Goal: Find specific page/section: Find specific page/section

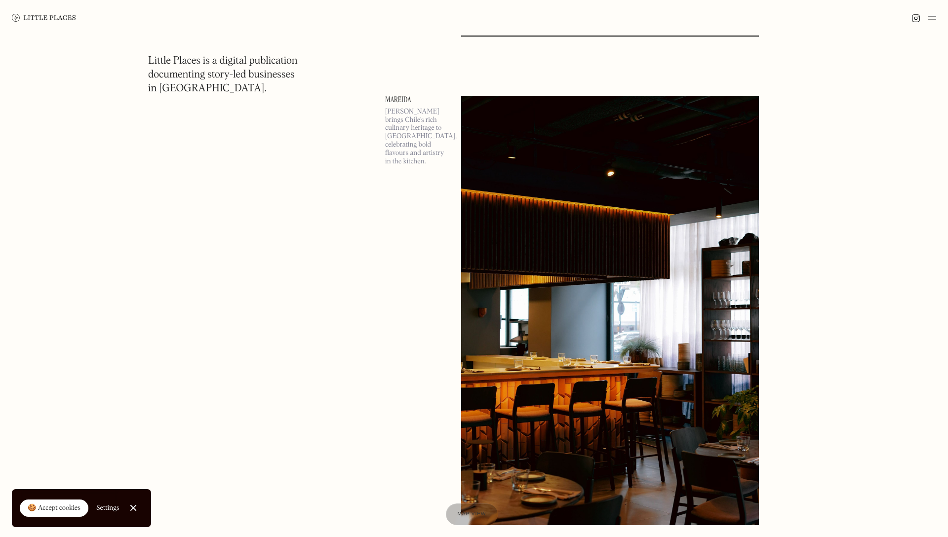
scroll to position [7353, 0]
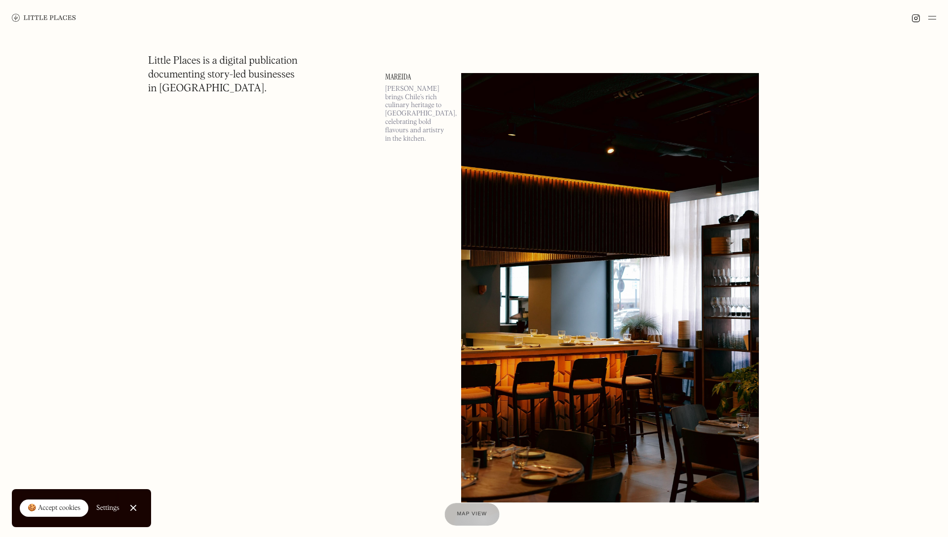
click at [482, 518] on div "Map view" at bounding box center [471, 514] width 30 height 10
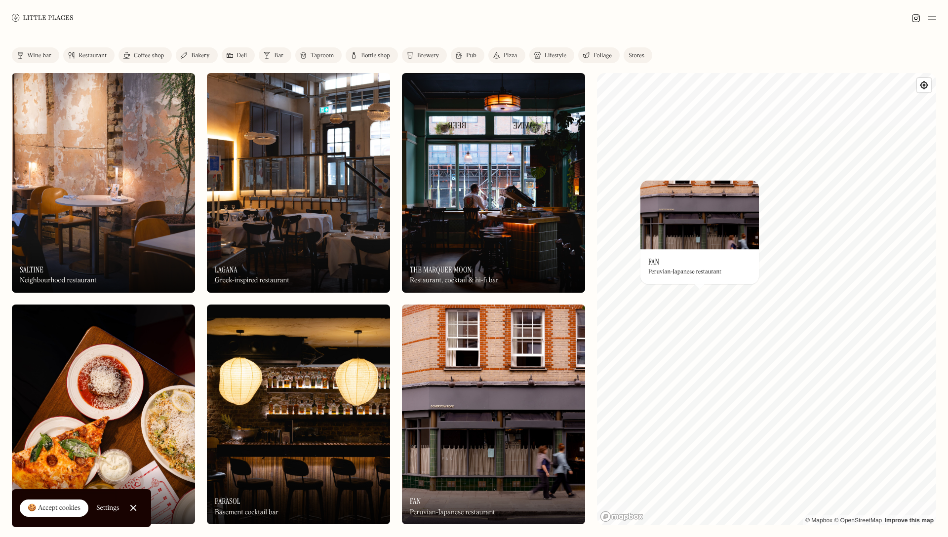
click at [569, 21] on div at bounding box center [474, 18] width 948 height 36
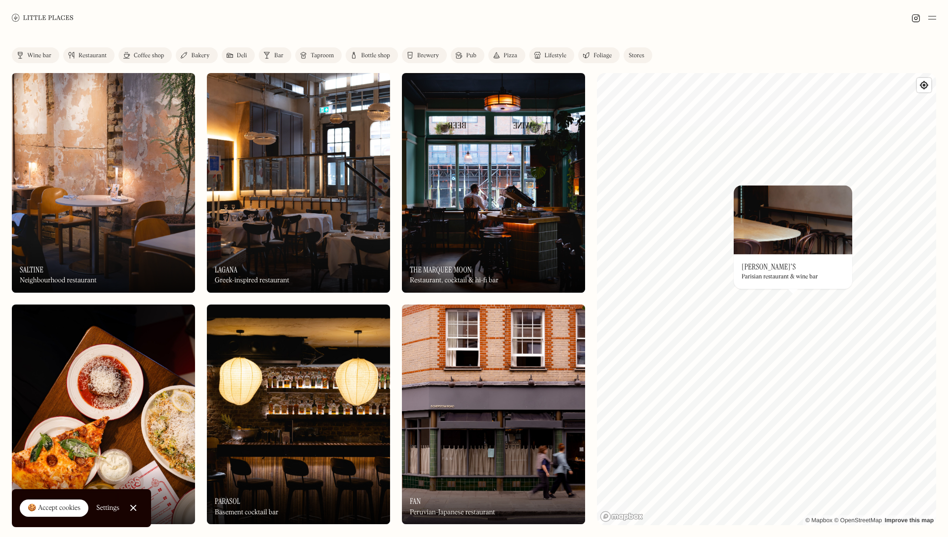
click at [619, 26] on div at bounding box center [474, 18] width 948 height 36
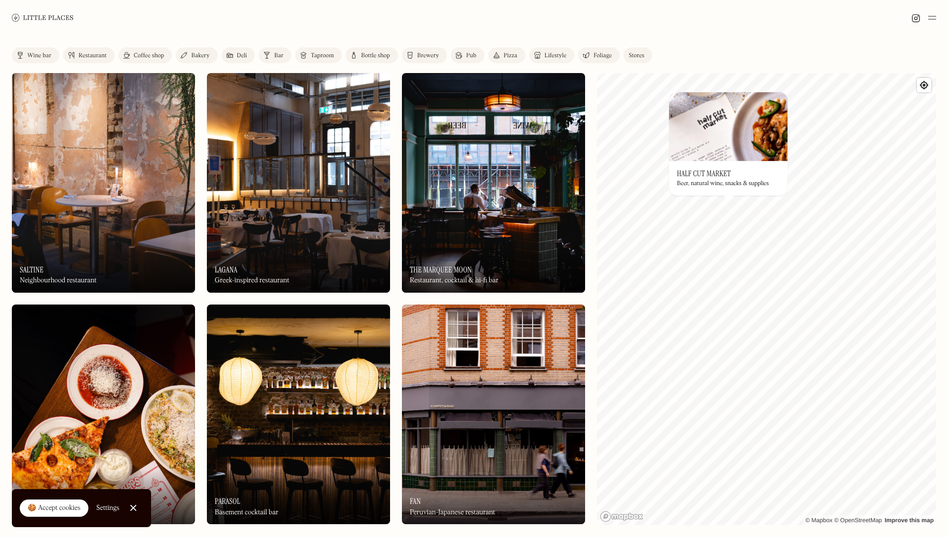
click at [593, 23] on div at bounding box center [474, 18] width 948 height 36
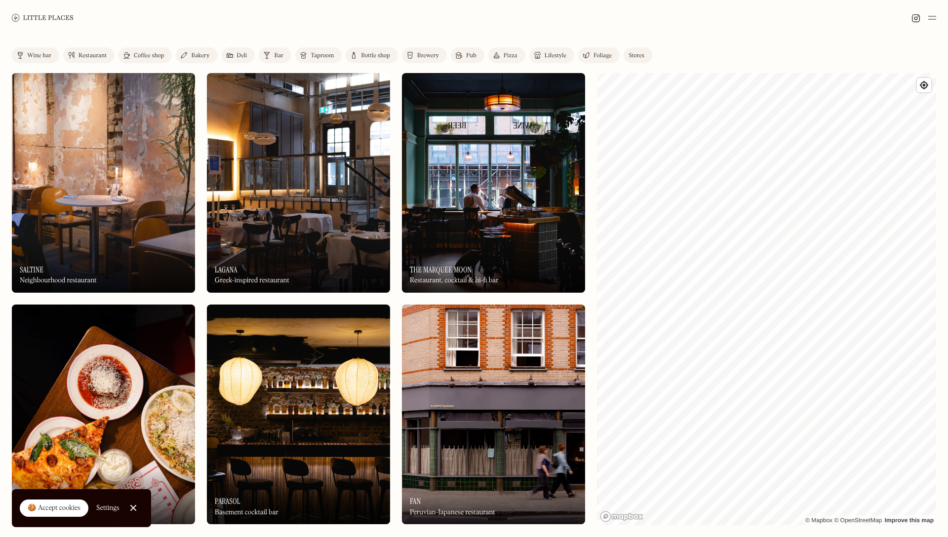
click at [85, 57] on div "Restaurant" at bounding box center [92, 56] width 28 height 6
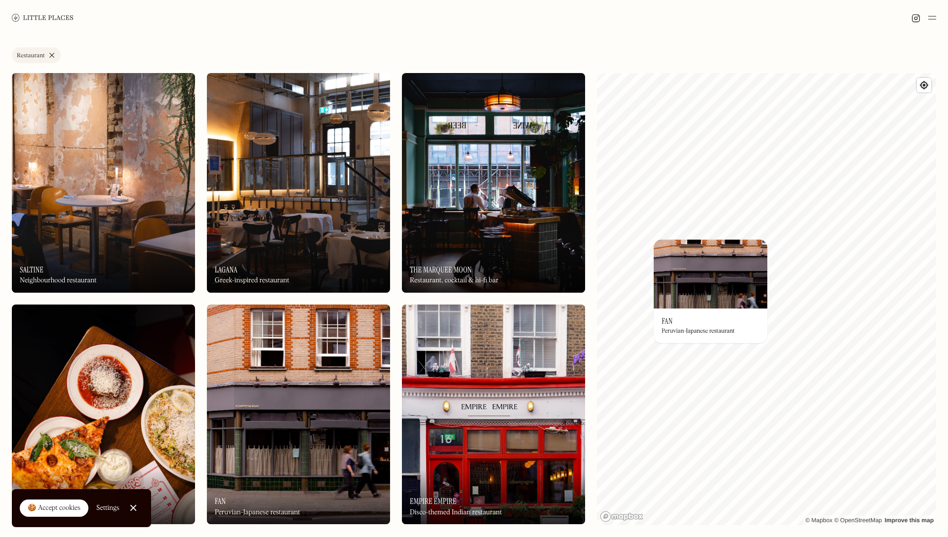
click at [537, 20] on div at bounding box center [474, 18] width 948 height 36
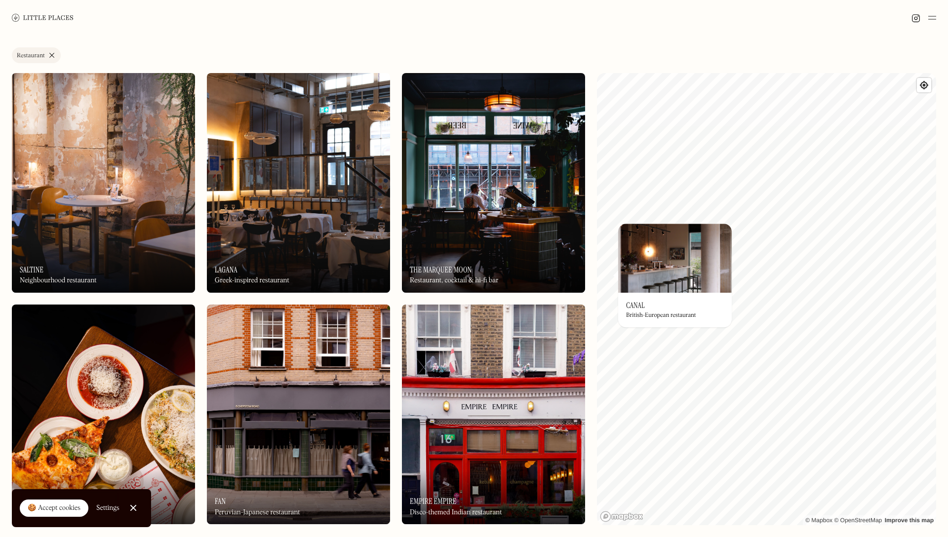
click at [530, 22] on div at bounding box center [474, 18] width 948 height 36
